Goal: Task Accomplishment & Management: Manage account settings

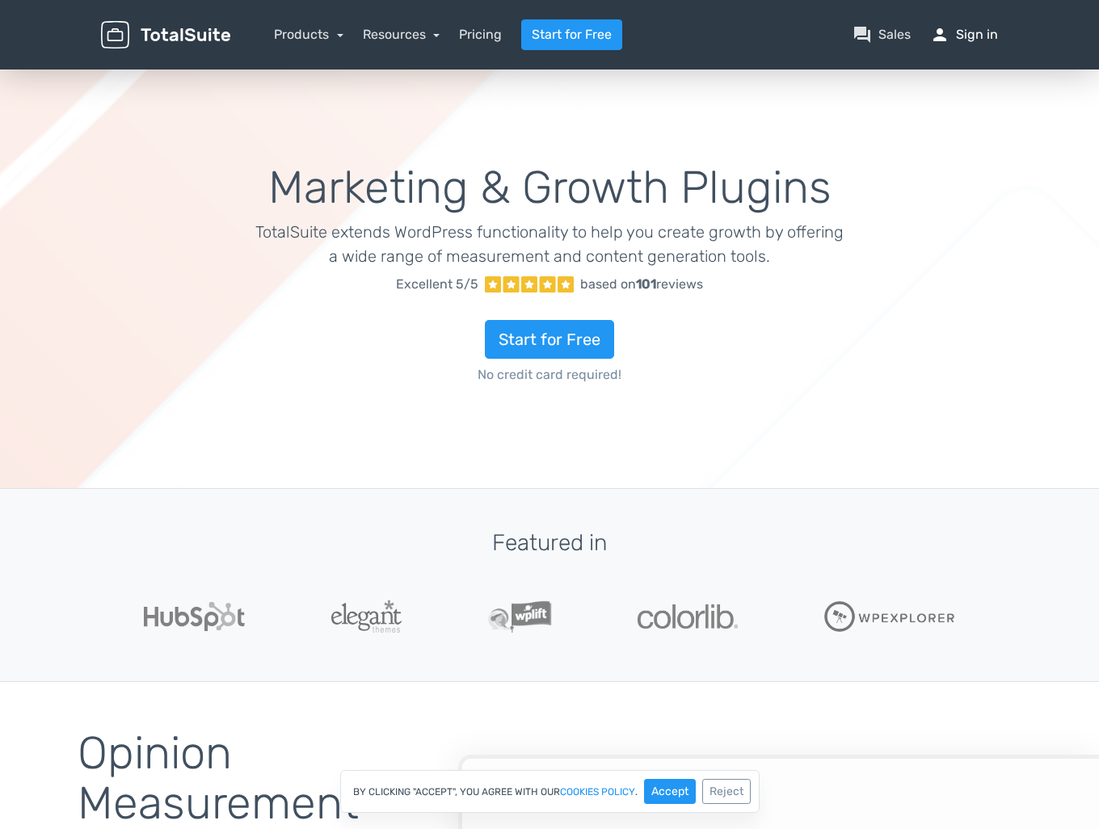
click at [963, 32] on link "person Sign in" at bounding box center [964, 34] width 68 height 19
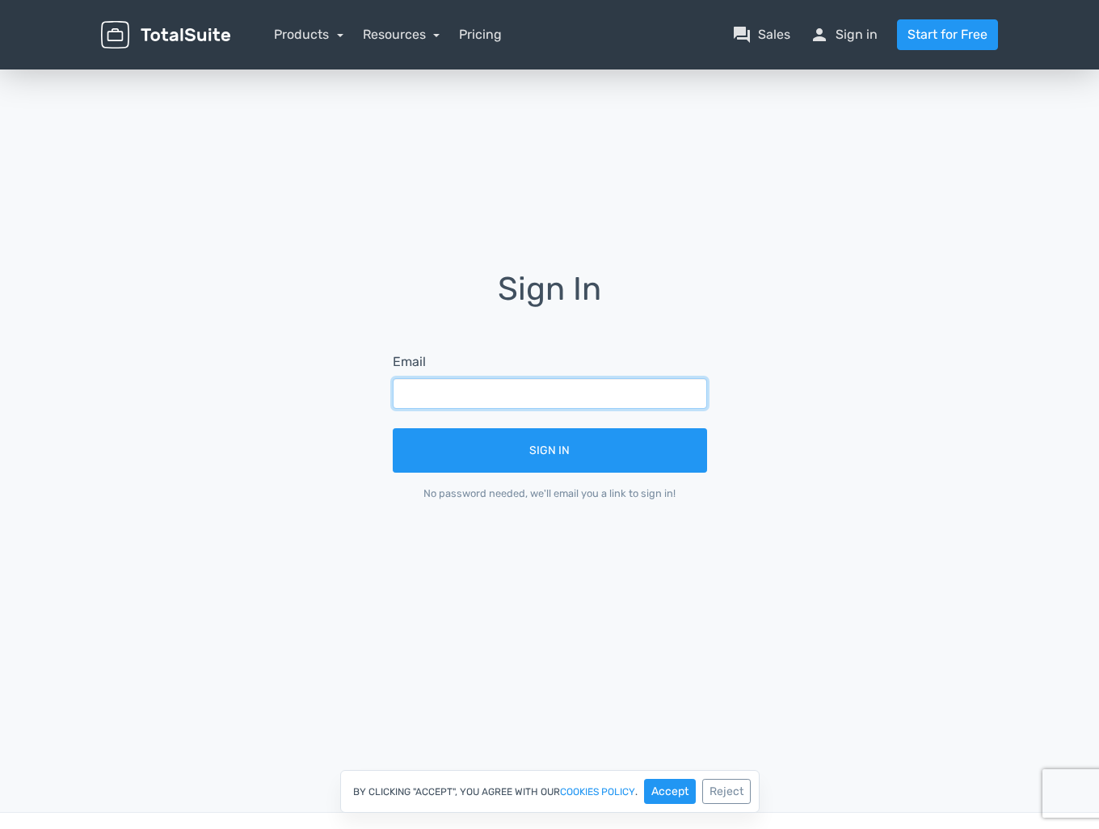
click at [454, 392] on input "text" at bounding box center [550, 393] width 314 height 31
click at [560, 392] on input "text" at bounding box center [550, 393] width 314 height 31
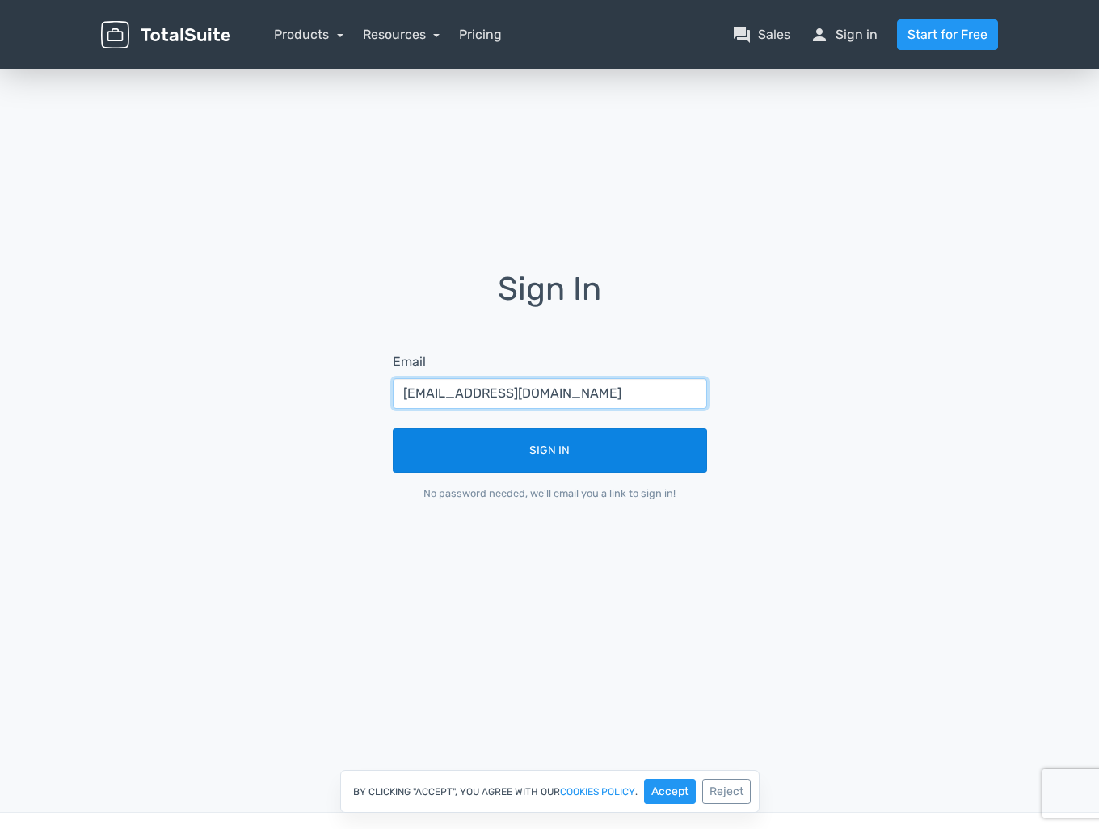
type input "info@codavate.com"
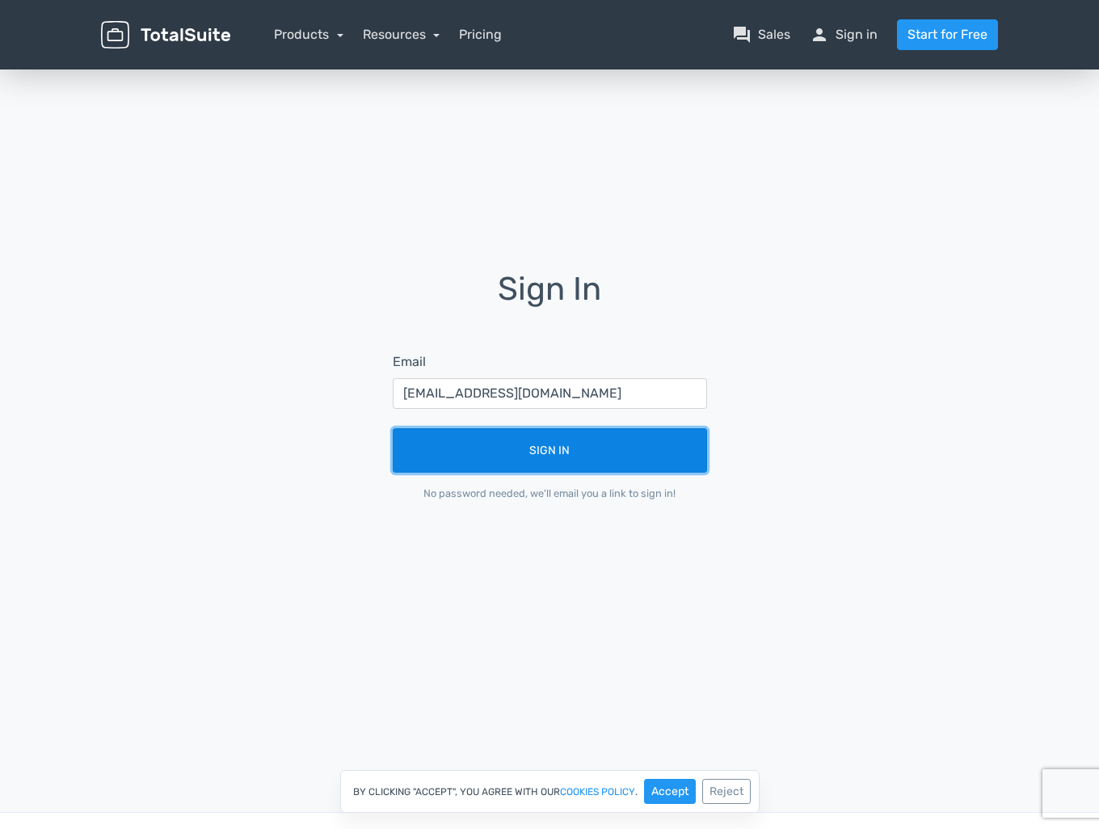
click at [550, 453] on button "Sign In" at bounding box center [550, 450] width 314 height 44
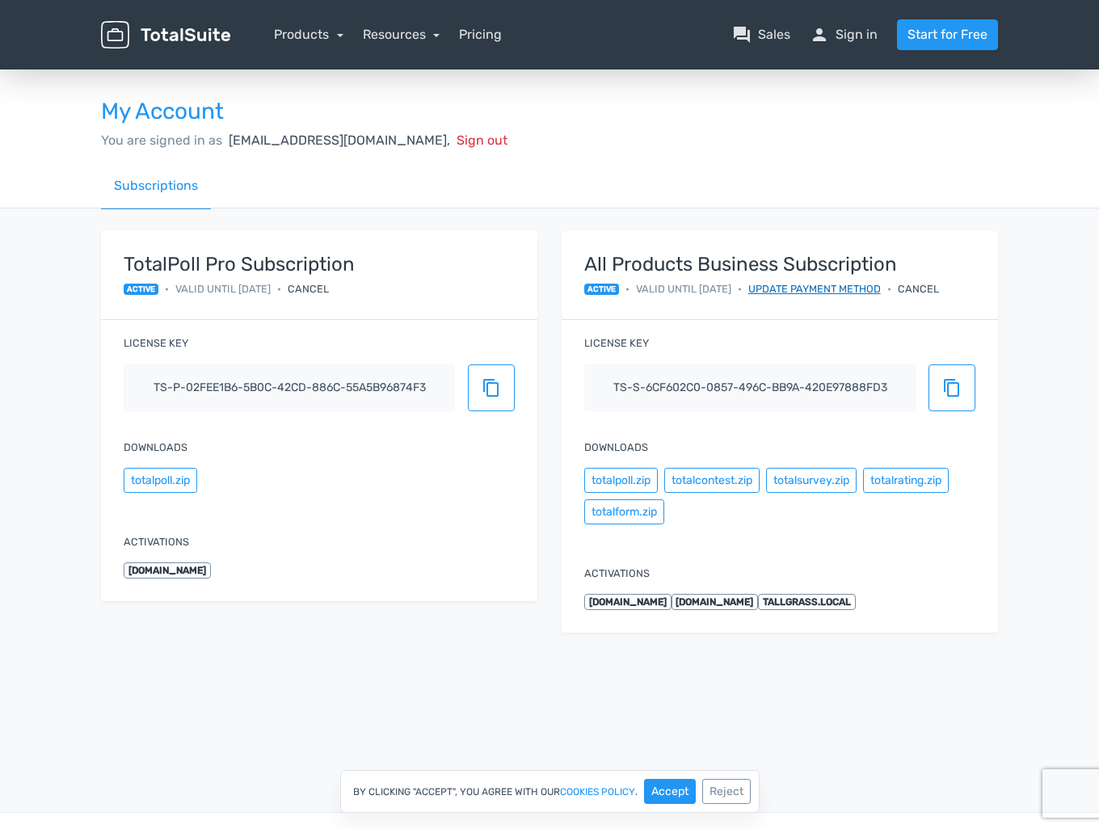
click at [853, 285] on link "Update payment method" at bounding box center [814, 288] width 133 height 15
